Goal: Task Accomplishment & Management: Manage account settings

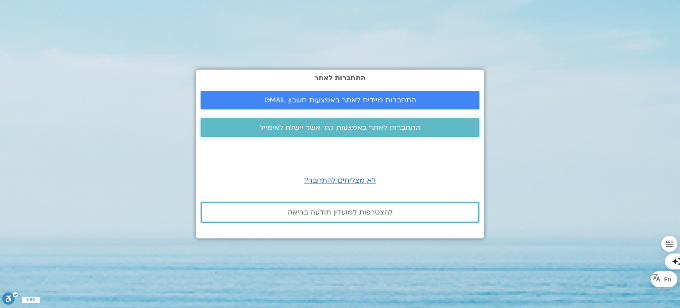
click at [287, 127] on span "התחברות לאתר באמצעות קוד אשר יישלח לאימייל" at bounding box center [340, 128] width 161 height 8
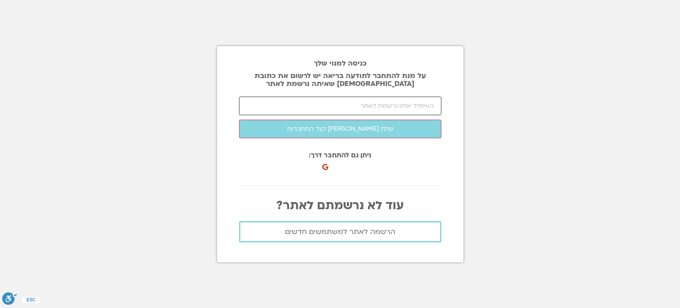
click at [336, 108] on input "email" at bounding box center [340, 106] width 202 height 19
type input "[EMAIL_ADDRESS][DOMAIN_NAME]"
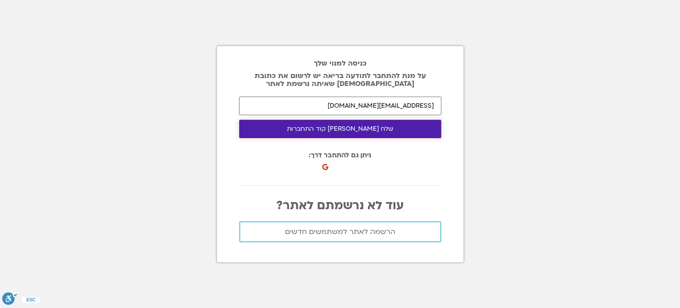
click at [361, 128] on button "שלח [PERSON_NAME] קוד התחברות" at bounding box center [340, 129] width 202 height 19
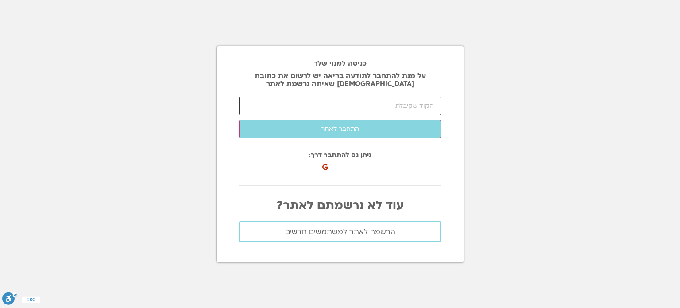
click at [383, 108] on input "number" at bounding box center [340, 106] width 202 height 19
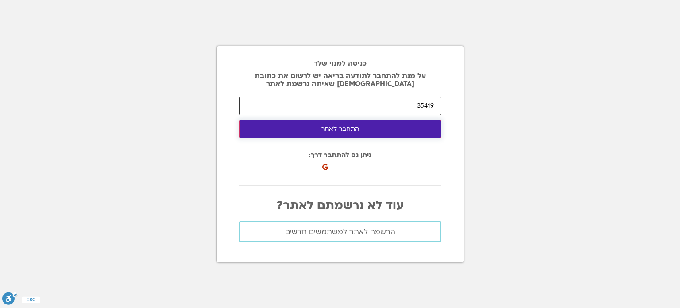
type input "35419"
click at [333, 125] on button "התחבר לאתר" at bounding box center [340, 129] width 202 height 19
click at [335, 127] on button "התחבר לאתר" at bounding box center [340, 129] width 202 height 19
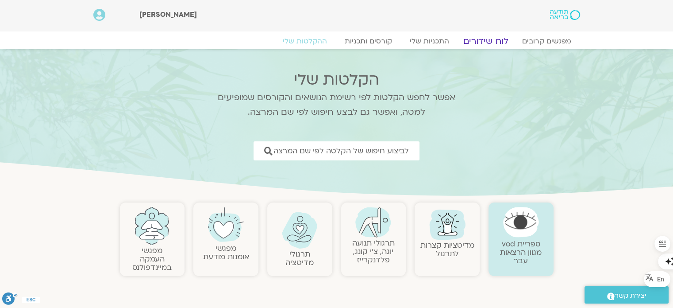
drag, startPoint x: 0, startPoint y: 0, endPoint x: 487, endPoint y: 38, distance: 488.4
click at [487, 38] on link "לוח שידורים" at bounding box center [485, 41] width 66 height 11
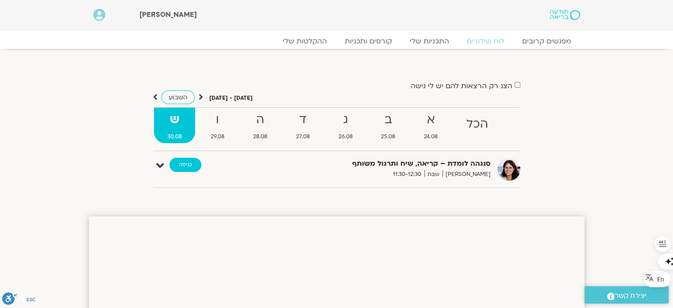
click at [191, 164] on link "כניסה" at bounding box center [186, 165] width 32 height 14
